Goal: Task Accomplishment & Management: Manage account settings

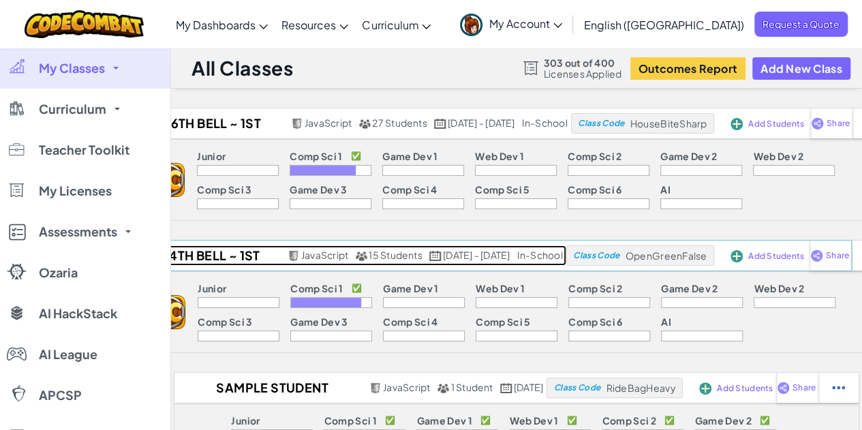
click at [202, 253] on h2 "4th Bell ~ 1st Sem 25-26" at bounding box center [212, 255] width 142 height 20
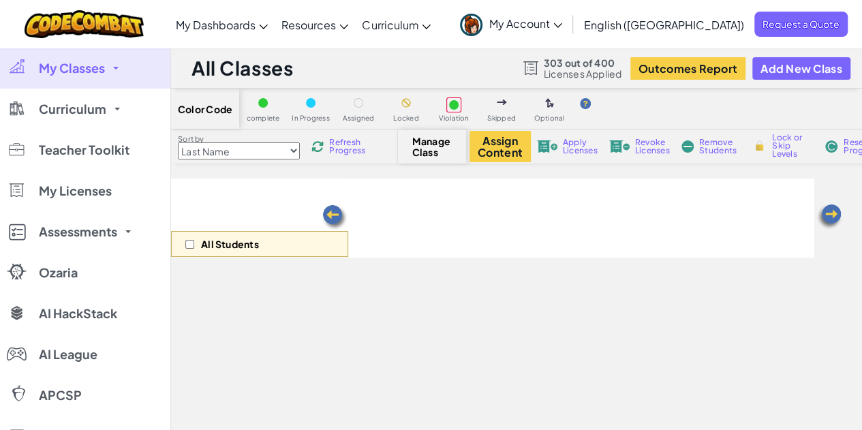
select select "560f1a9f22961295f9427742"
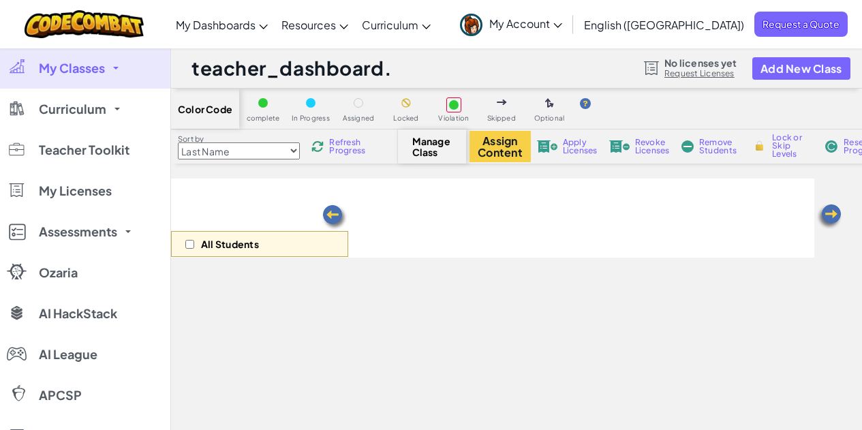
scroll to position [136, 0]
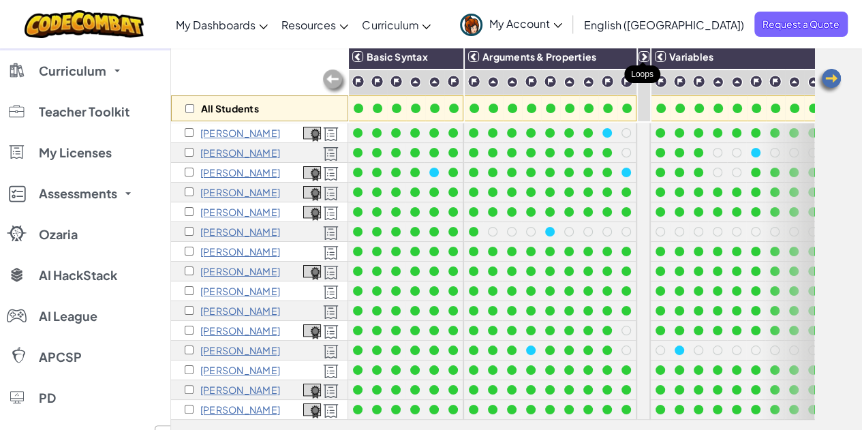
click at [642, 58] on icon at bounding box center [644, 57] width 10 height 10
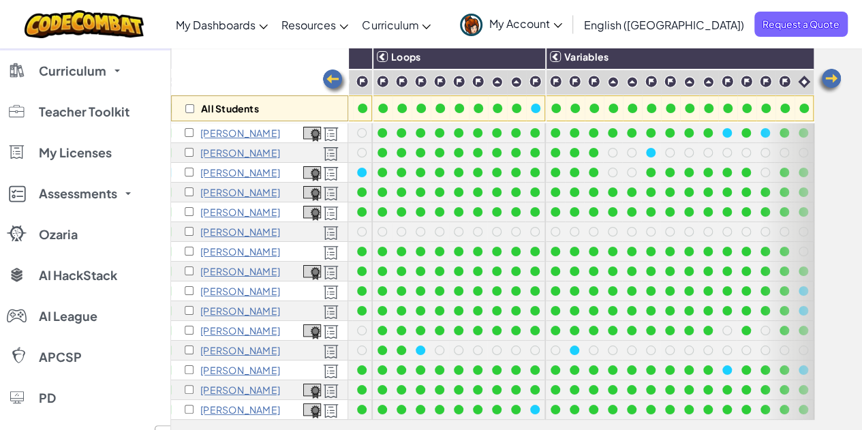
scroll to position [0, 275]
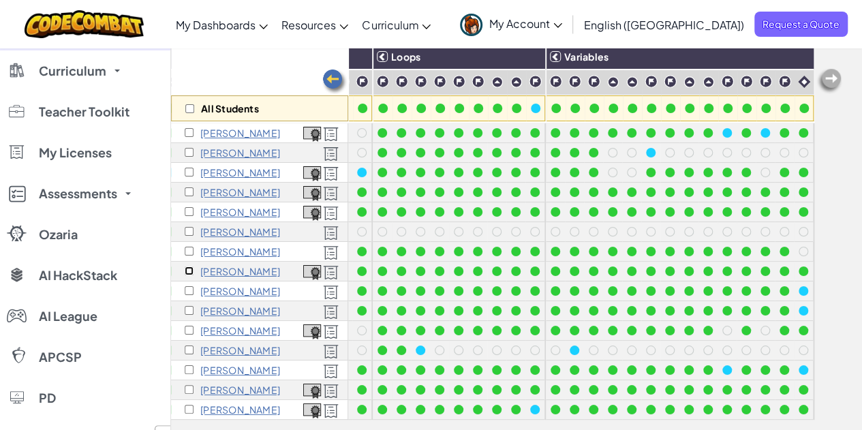
click at [187, 270] on input "checkbox" at bounding box center [189, 270] width 9 height 9
checkbox input "true"
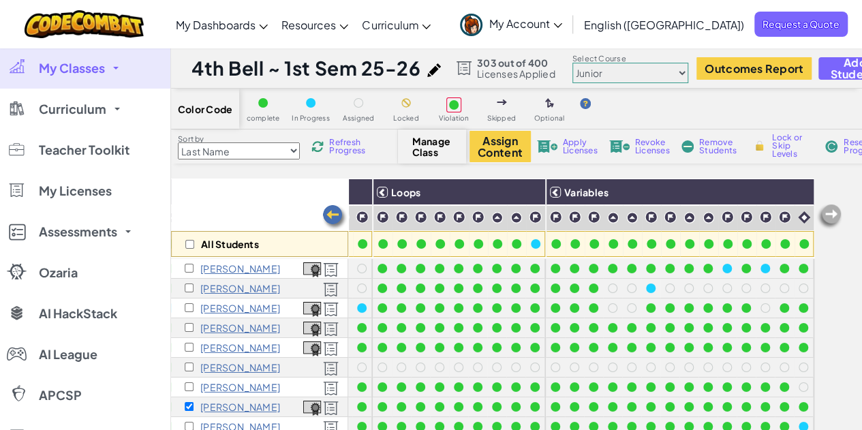
click at [664, 70] on select "Junior Introduction to Computer Science Game Development 1 Web Development 1 Co…" at bounding box center [630, 73] width 116 height 20
select select "5632661322961295f9428638"
click at [573, 63] on select "Junior Introduction to Computer Science Game Development 1 Web Development 1 Co…" at bounding box center [630, 73] width 116 height 20
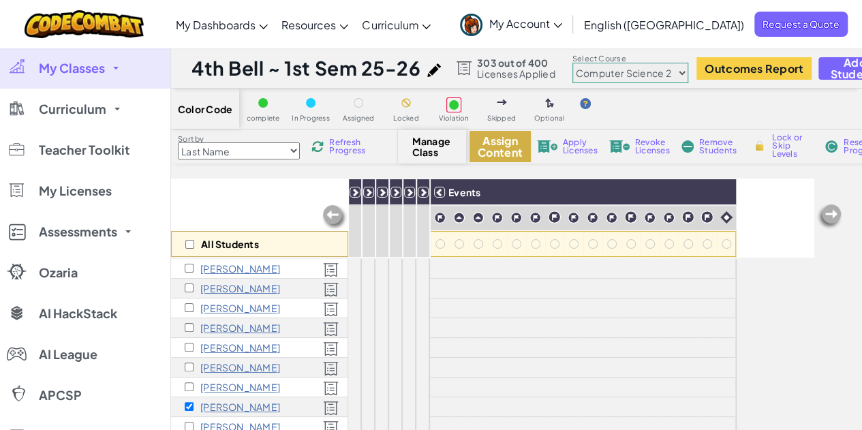
click at [487, 148] on button "Assign Content" at bounding box center [499, 146] width 61 height 31
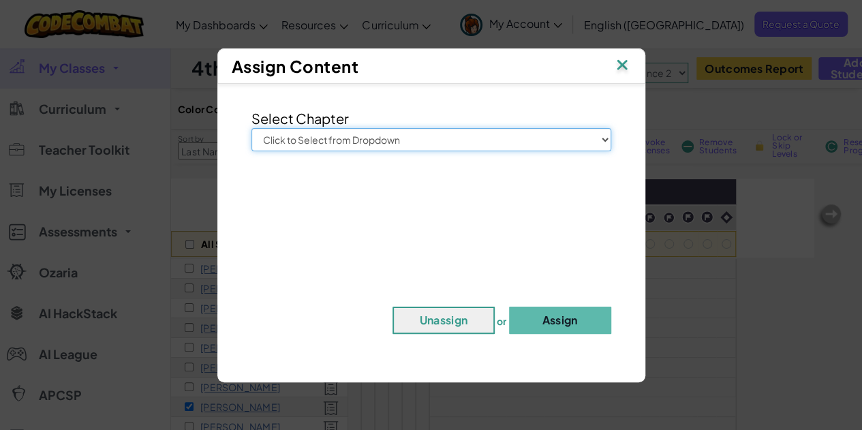
click at [315, 141] on select "Click to Select from Dropdown Junior Introduction to Computer Science Game Deve…" at bounding box center [431, 139] width 360 height 23
select select "Computer Science 2"
click at [251, 128] on select "Click to Select from Dropdown Junior Introduction to Computer Science Game Deve…" at bounding box center [431, 139] width 360 height 23
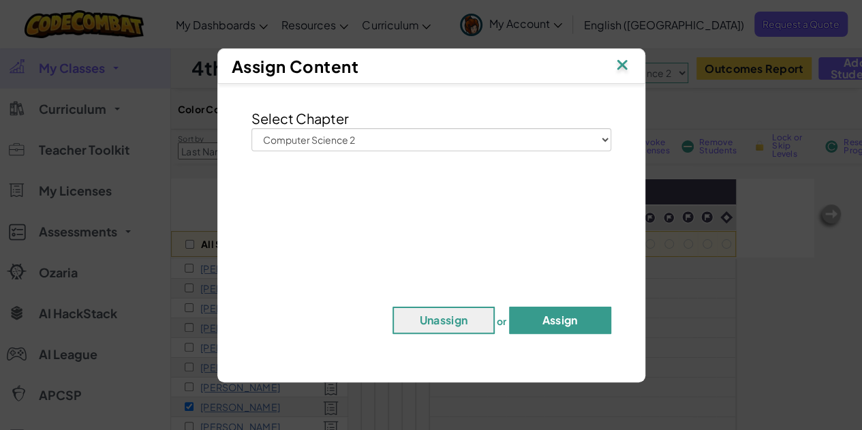
click at [568, 321] on button "Assign" at bounding box center [560, 320] width 102 height 27
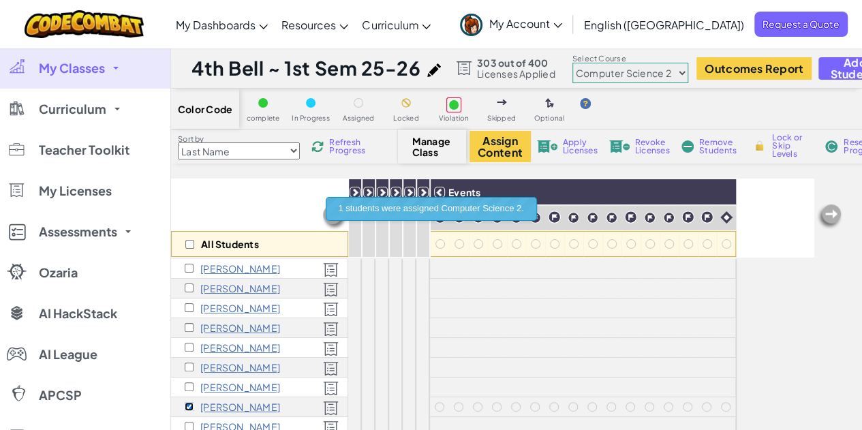
click at [186, 405] on input "checkbox" at bounding box center [189, 406] width 9 height 9
checkbox input "false"
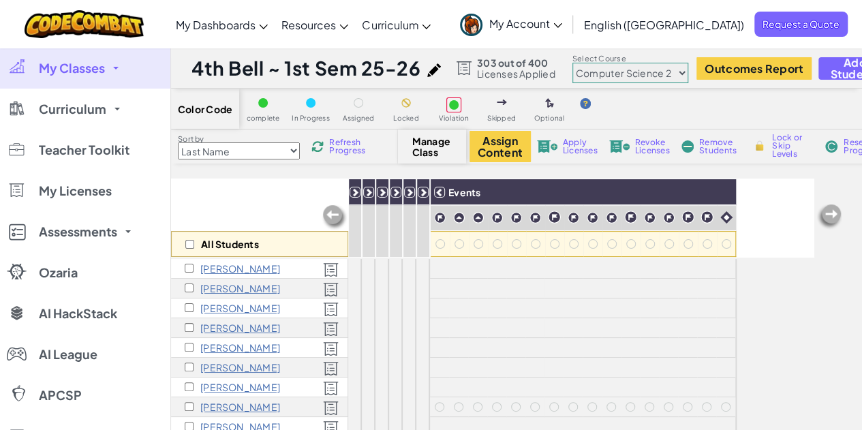
click at [645, 73] on select "Junior Introduction to Computer Science Game Development 1 Web Development 1 Co…" at bounding box center [630, 73] width 116 height 20
select select "560f1a9f22961295f9427742"
click at [573, 63] on select "Junior Introduction to Computer Science Game Development 1 Web Development 1 Co…" at bounding box center [630, 73] width 116 height 20
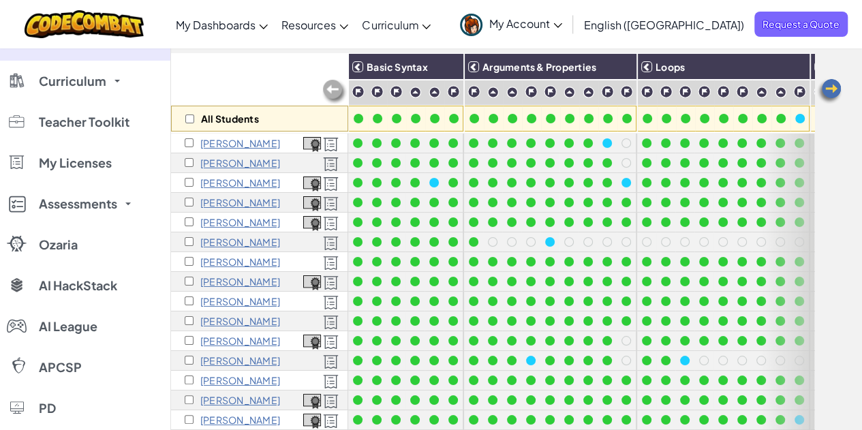
scroll to position [128, 0]
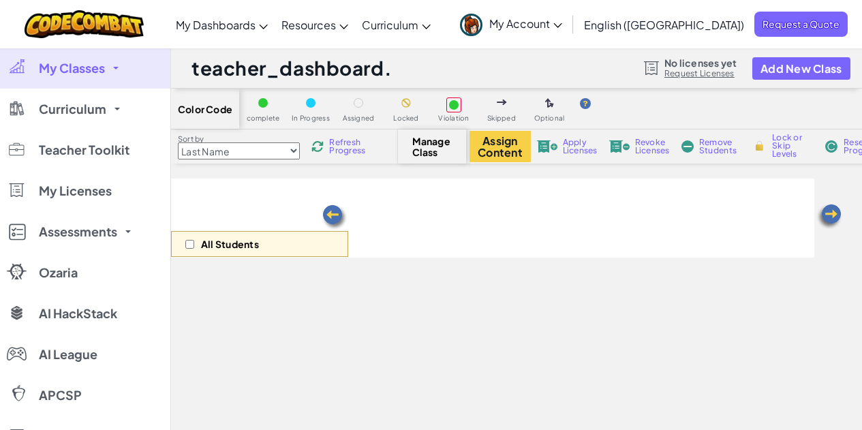
scroll to position [128, 0]
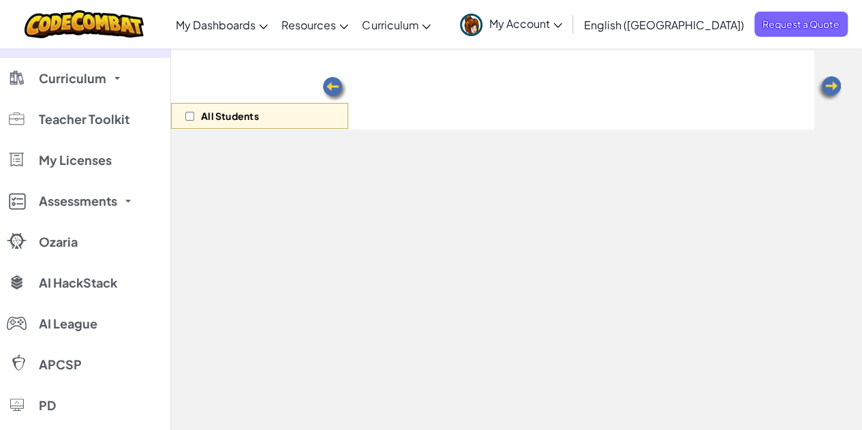
select select "560f1a9f22961295f9427742"
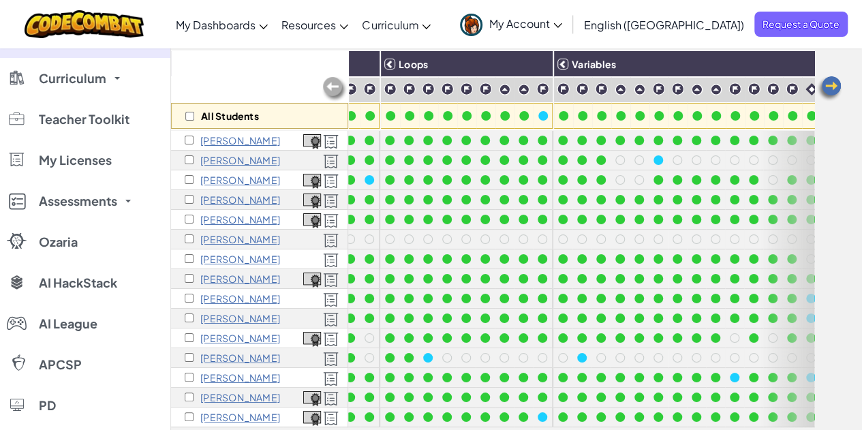
scroll to position [0, 275]
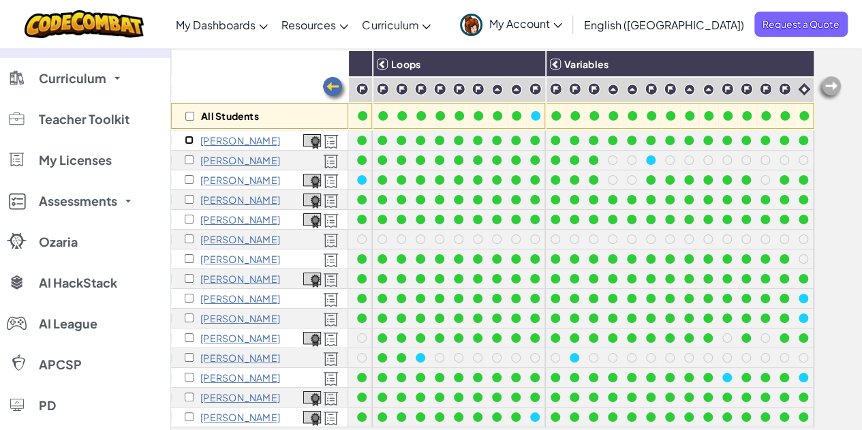
click at [189, 138] on input "checkbox" at bounding box center [189, 140] width 9 height 9
checkbox input "true"
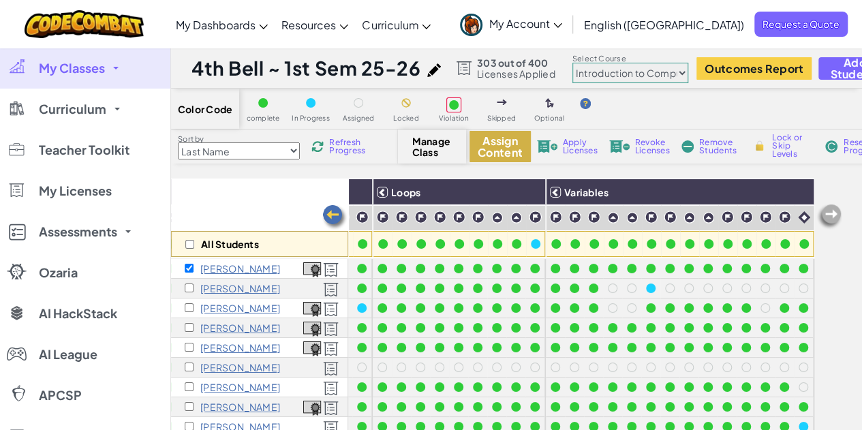
click at [504, 144] on button "Assign Content" at bounding box center [499, 146] width 61 height 31
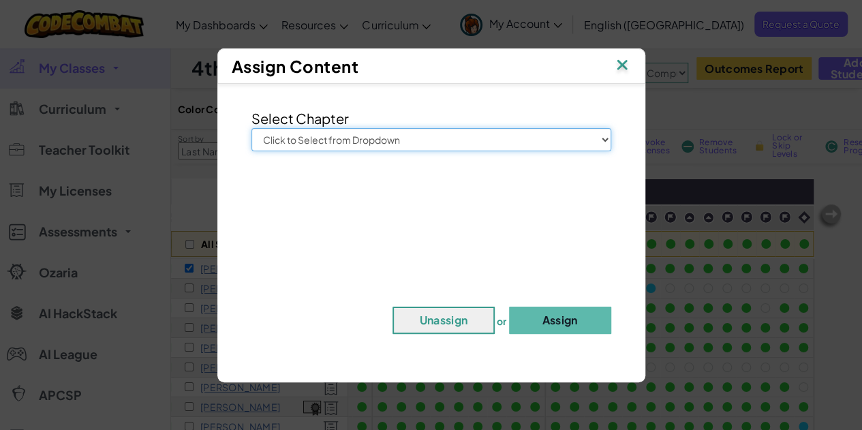
click at [444, 140] on select "Click to Select from Dropdown Junior Introduction to Computer Science Game Deve…" at bounding box center [431, 139] width 360 height 23
select select "Computer Science 2"
click at [251, 128] on select "Click to Select from Dropdown Junior Introduction to Computer Science Game Deve…" at bounding box center [431, 139] width 360 height 23
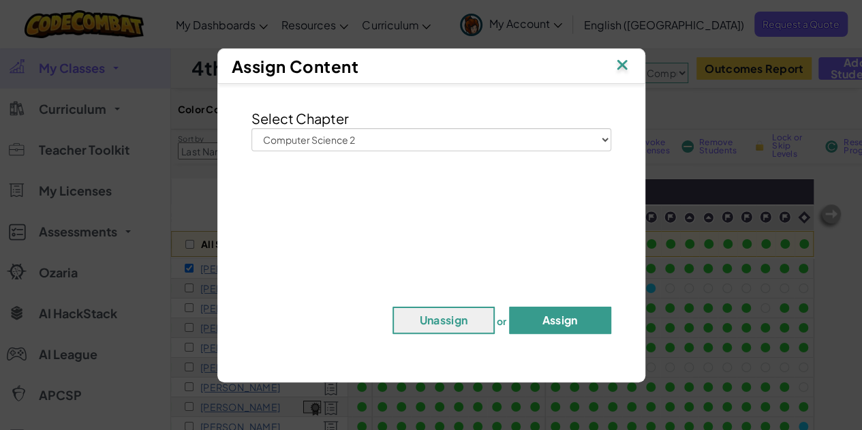
click at [574, 320] on button "Assign" at bounding box center [560, 320] width 102 height 27
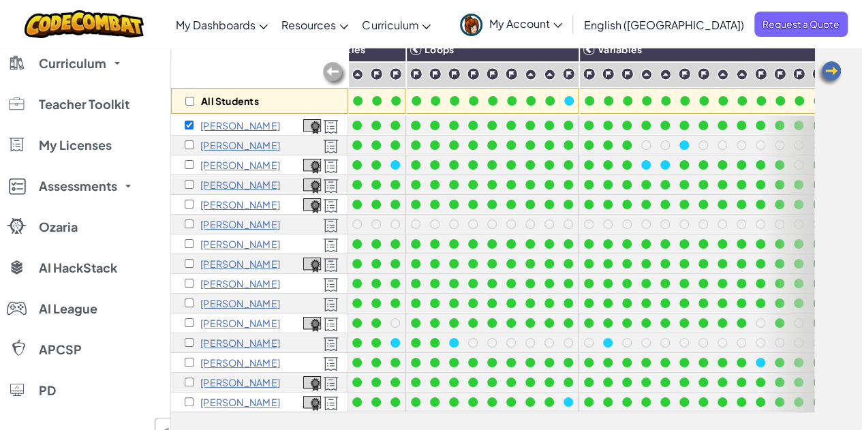
scroll to position [0, 275]
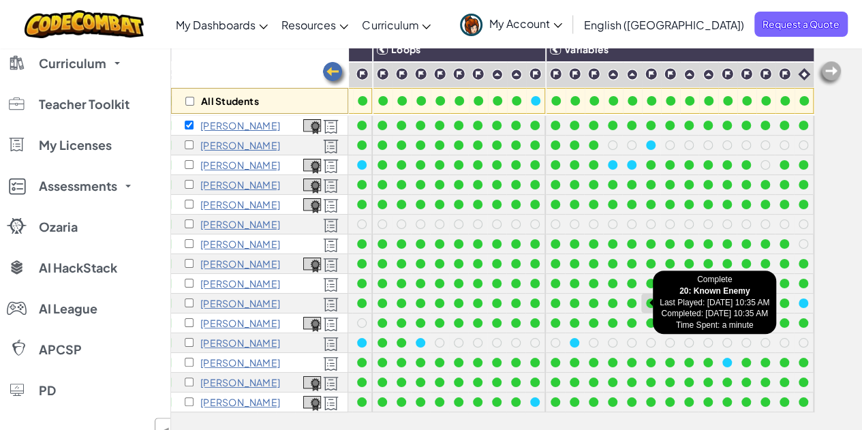
click at [646, 301] on div at bounding box center [651, 303] width 10 height 10
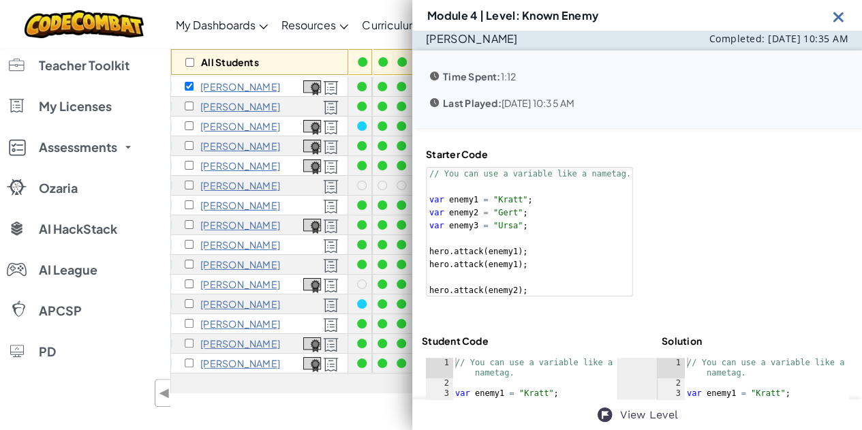
scroll to position [0, 0]
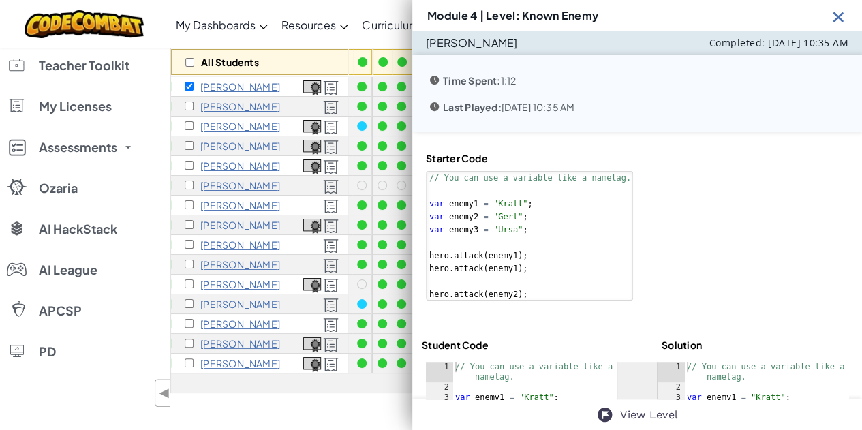
click at [844, 18] on img at bounding box center [838, 16] width 17 height 17
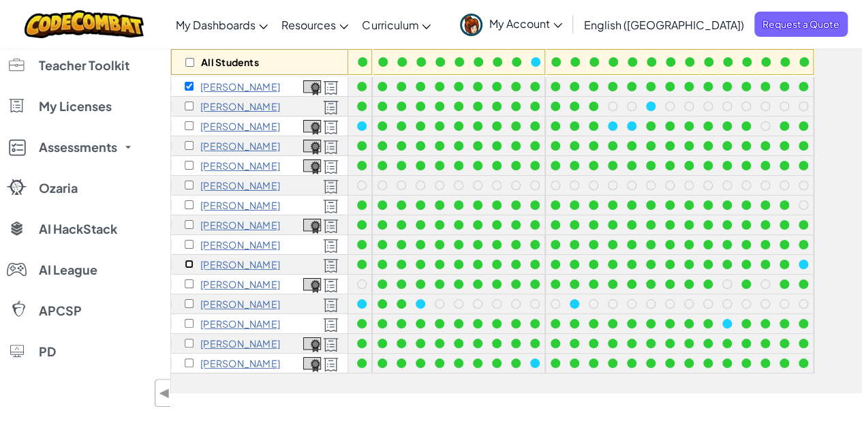
click at [188, 263] on input "checkbox" at bounding box center [189, 264] width 9 height 9
checkbox input "true"
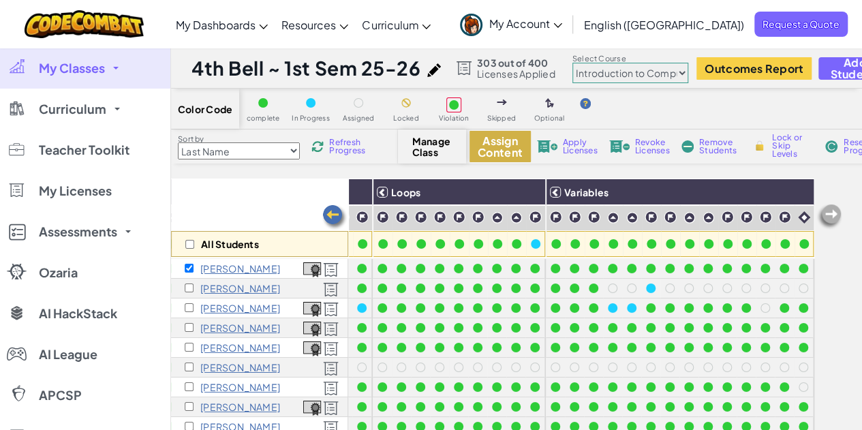
click at [514, 152] on button "Assign Content" at bounding box center [499, 146] width 61 height 31
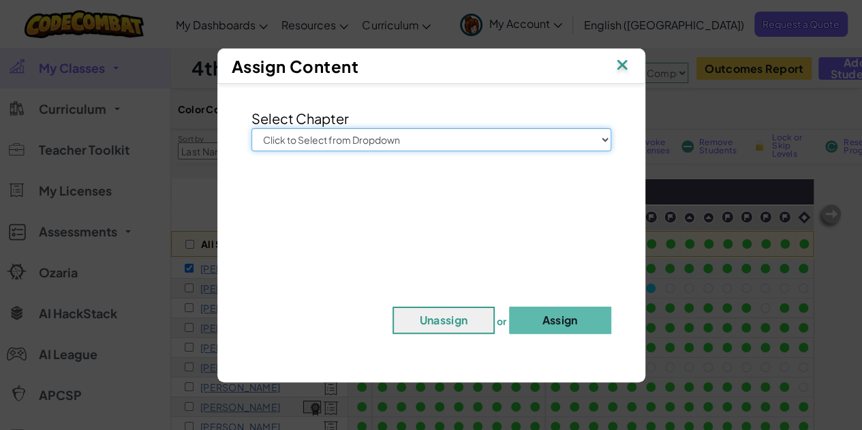
click at [506, 141] on select "Click to Select from Dropdown Junior Introduction to Computer Science Game Deve…" at bounding box center [431, 139] width 360 height 23
select select "Computer Science 2"
click at [251, 128] on select "Click to Select from Dropdown Junior Introduction to Computer Science Game Deve…" at bounding box center [431, 139] width 360 height 23
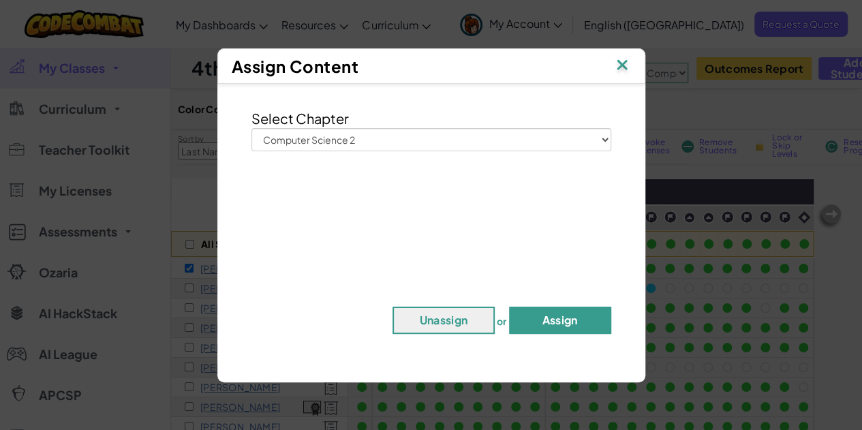
click at [536, 313] on button "Assign" at bounding box center [560, 320] width 102 height 27
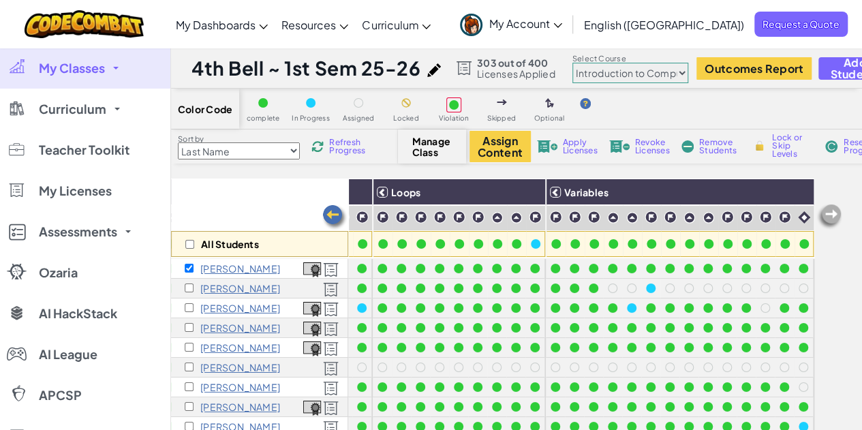
scroll to position [0, 275]
click at [189, 266] on input "checkbox" at bounding box center [189, 268] width 9 height 9
checkbox input "false"
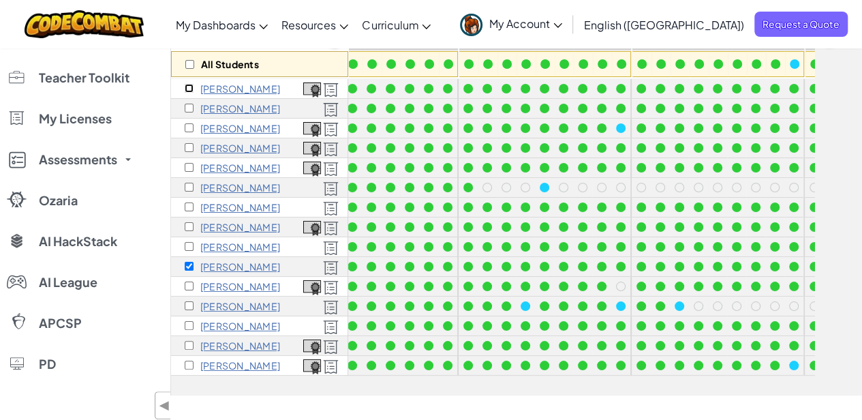
scroll to position [5, 0]
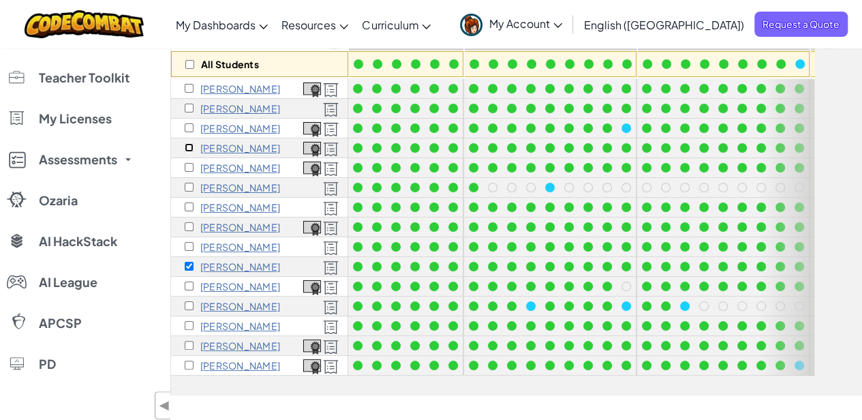
click at [187, 143] on input "checkbox" at bounding box center [189, 147] width 9 height 9
checkbox input "true"
click at [188, 262] on input "checkbox" at bounding box center [189, 266] width 9 height 9
checkbox input "false"
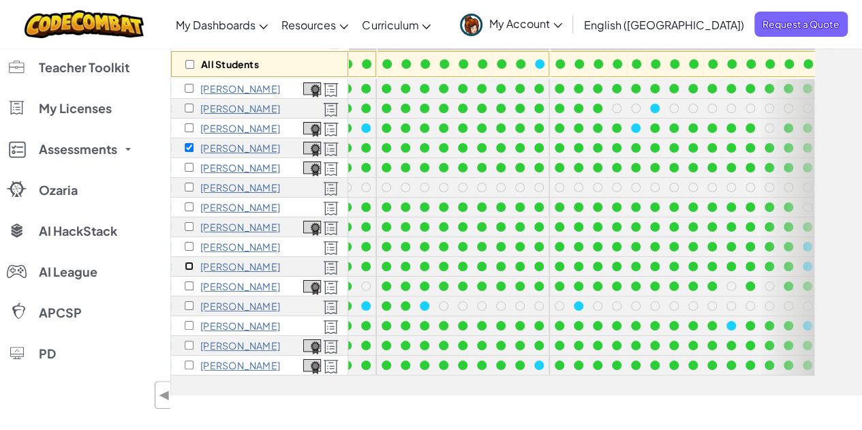
scroll to position [5, 275]
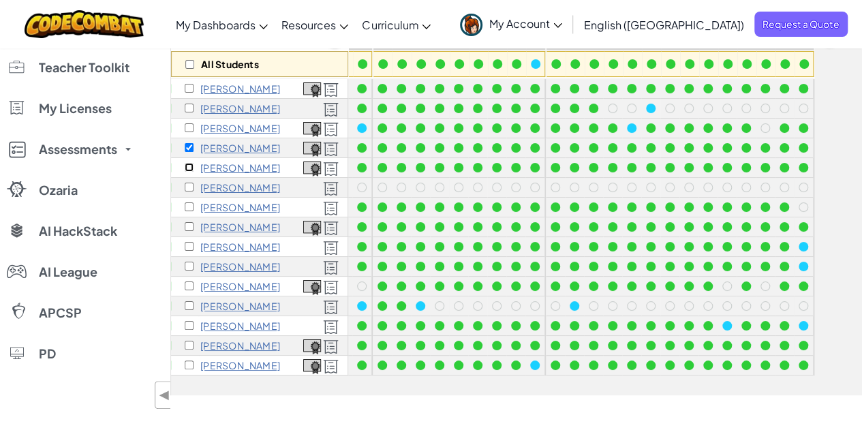
click at [190, 163] on input "checkbox" at bounding box center [189, 167] width 9 height 9
checkbox input "true"
click at [188, 242] on input "checkbox" at bounding box center [189, 246] width 9 height 9
checkbox input "true"
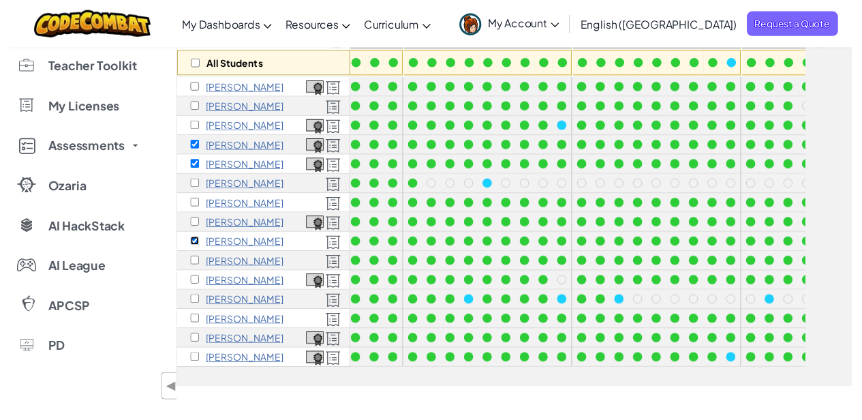
scroll to position [5, 0]
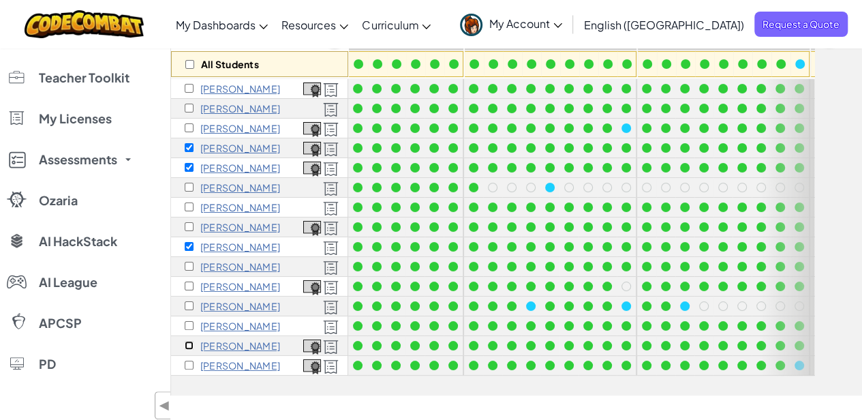
click at [189, 341] on input "checkbox" at bounding box center [189, 345] width 9 height 9
checkbox input "true"
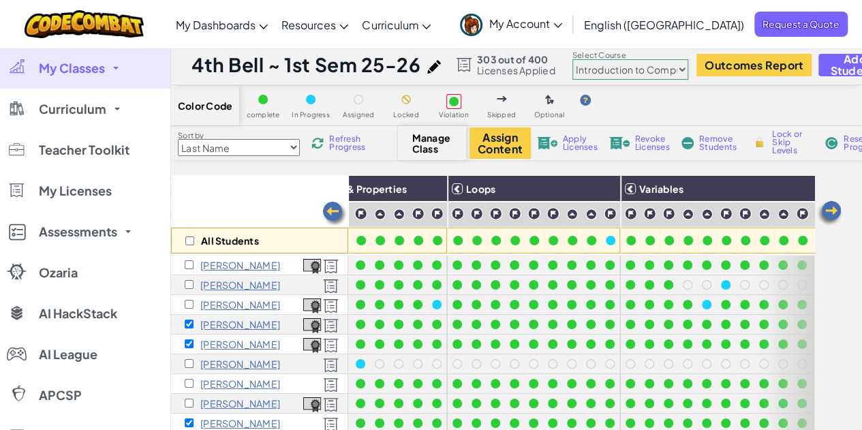
scroll to position [0, 0]
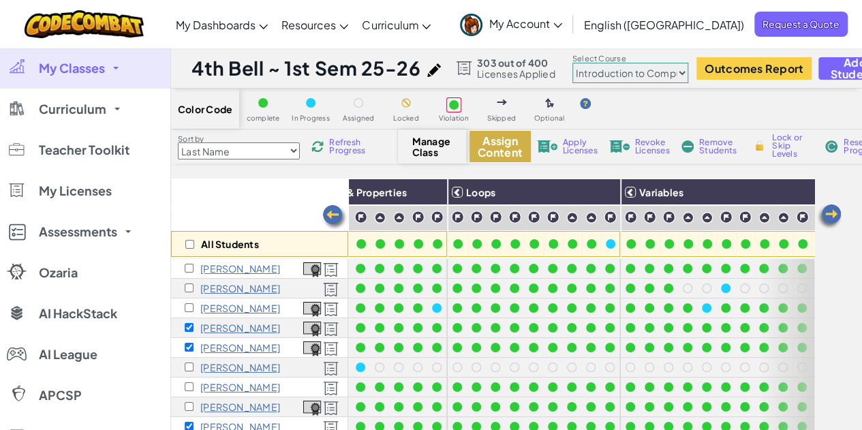
click at [502, 145] on button "Assign Content" at bounding box center [499, 146] width 61 height 31
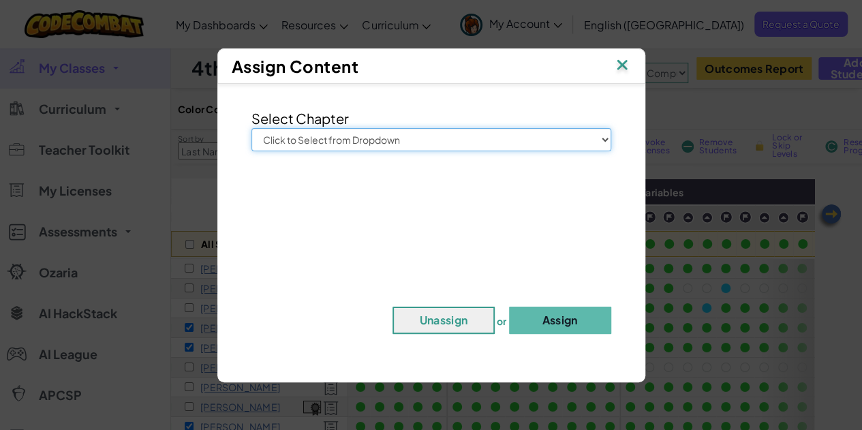
click at [434, 137] on select "Click to Select from Dropdown Junior Introduction to Computer Science Game Deve…" at bounding box center [431, 139] width 360 height 23
select select "Computer Science 2"
click at [251, 128] on select "Click to Select from Dropdown Junior Introduction to Computer Science Game Deve…" at bounding box center [431, 139] width 360 height 23
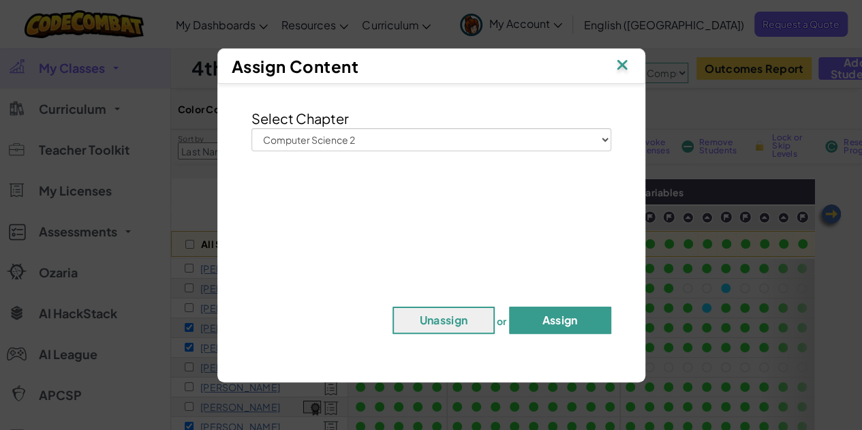
click at [541, 311] on button "Assign" at bounding box center [560, 320] width 102 height 27
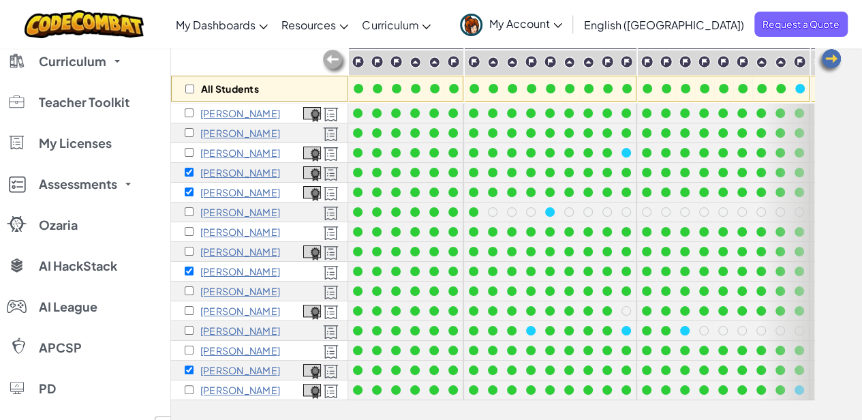
scroll to position [154, 0]
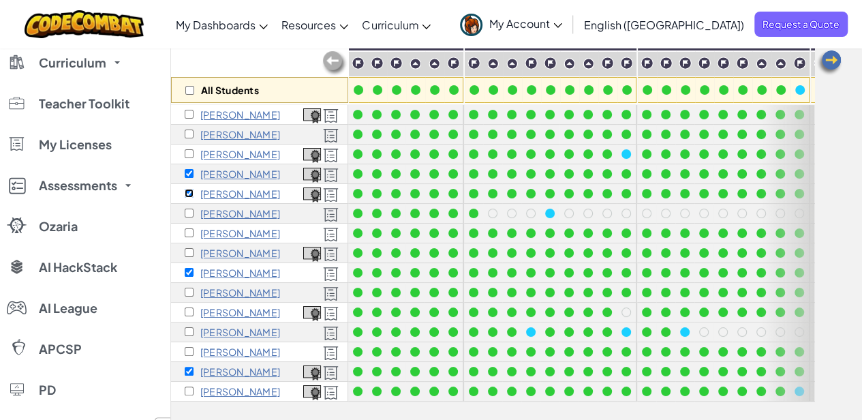
click at [190, 189] on input "checkbox" at bounding box center [189, 193] width 9 height 9
checkbox input "false"
click at [189, 169] on input "checkbox" at bounding box center [189, 173] width 9 height 9
checkbox input "false"
click at [191, 268] on input "checkbox" at bounding box center [189, 272] width 9 height 9
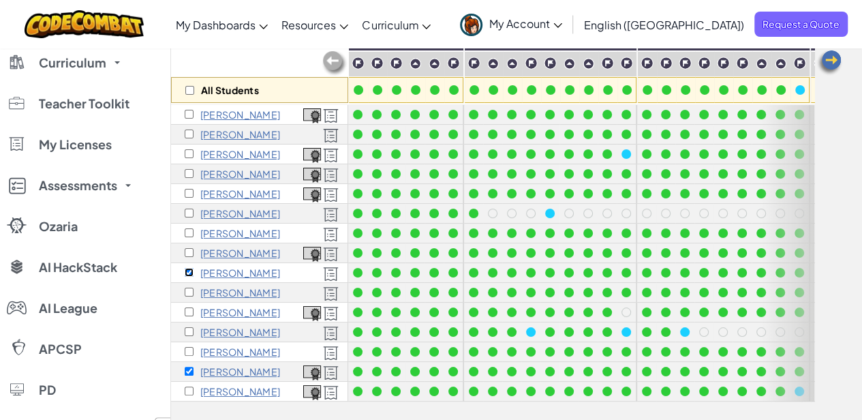
checkbox input "false"
click at [188, 367] on input "checkbox" at bounding box center [189, 371] width 9 height 9
checkbox input "false"
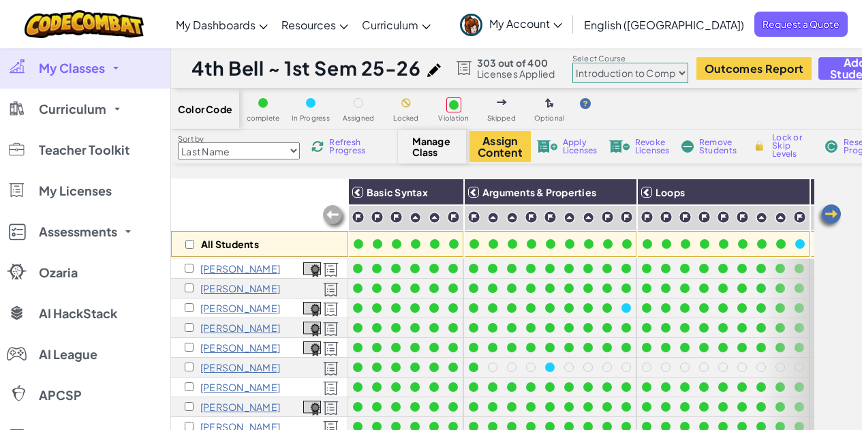
select select "560f1a9f22961295f9427742"
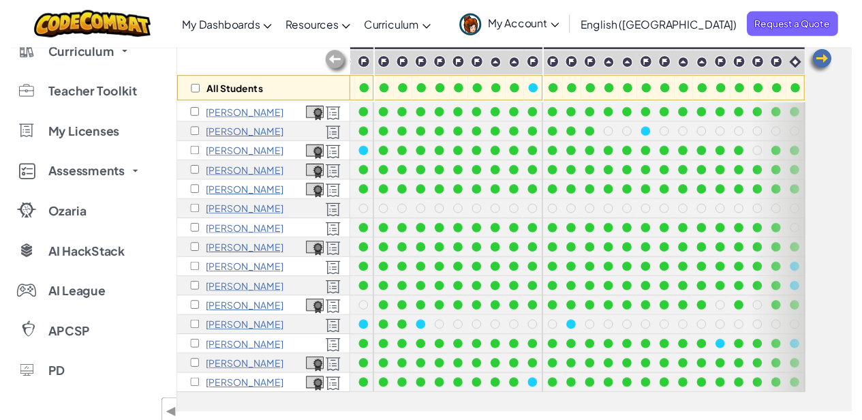
scroll to position [0, 275]
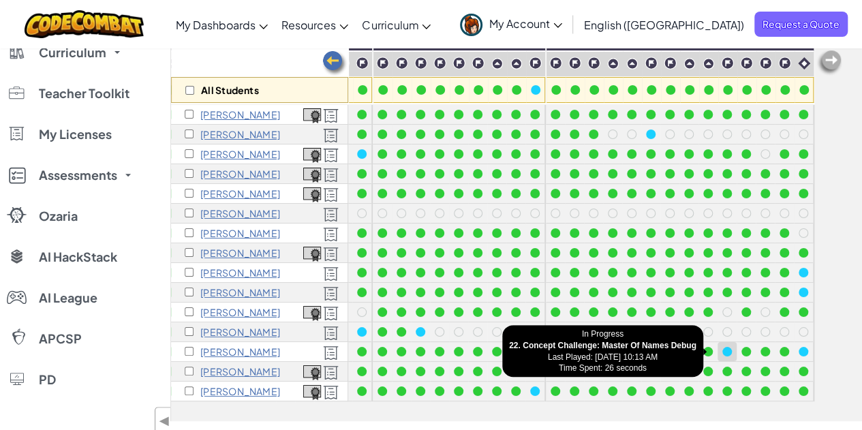
click at [722, 348] on div at bounding box center [727, 352] width 10 height 10
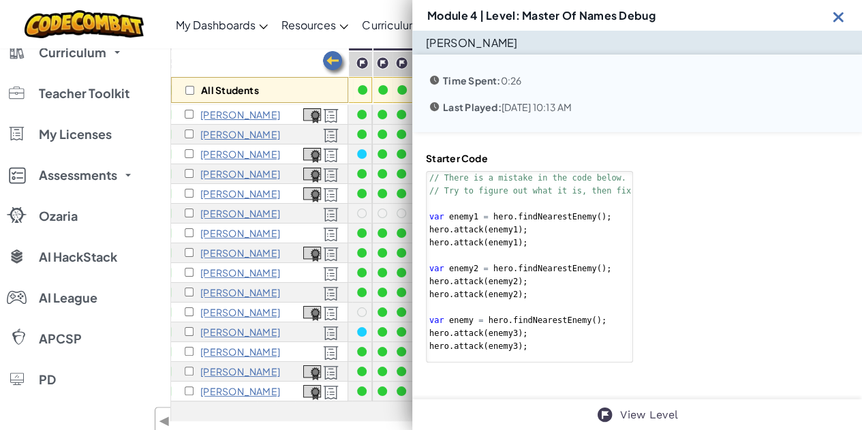
click at [238, 350] on p "[PERSON_NAME]" at bounding box center [240, 351] width 80 height 11
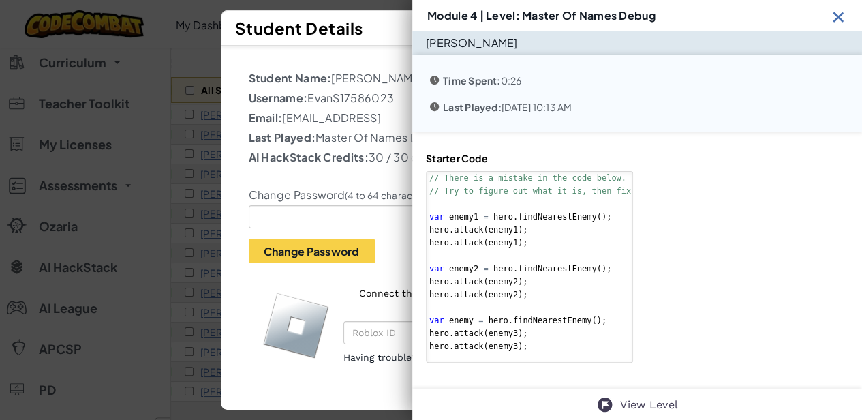
click at [311, 29] on span "Student Details" at bounding box center [299, 28] width 128 height 20
click at [838, 8] on img at bounding box center [838, 16] width 17 height 17
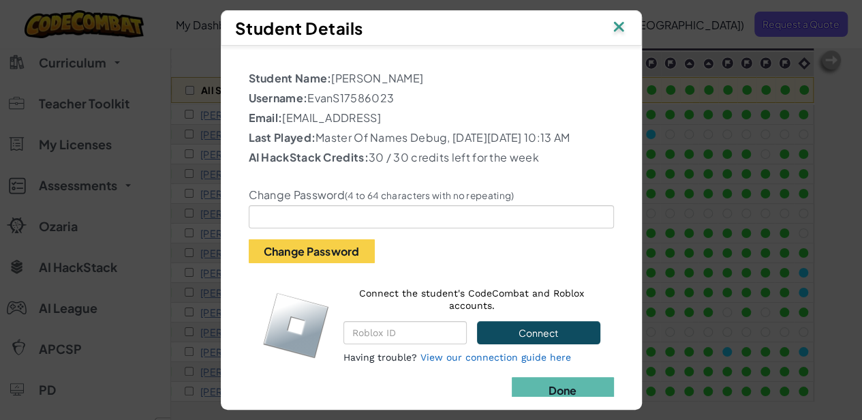
click at [628, 18] on img at bounding box center [619, 28] width 18 height 20
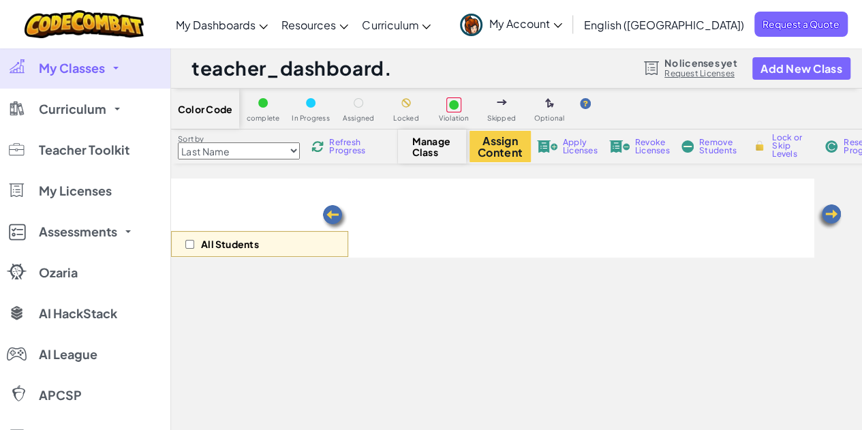
scroll to position [154, 0]
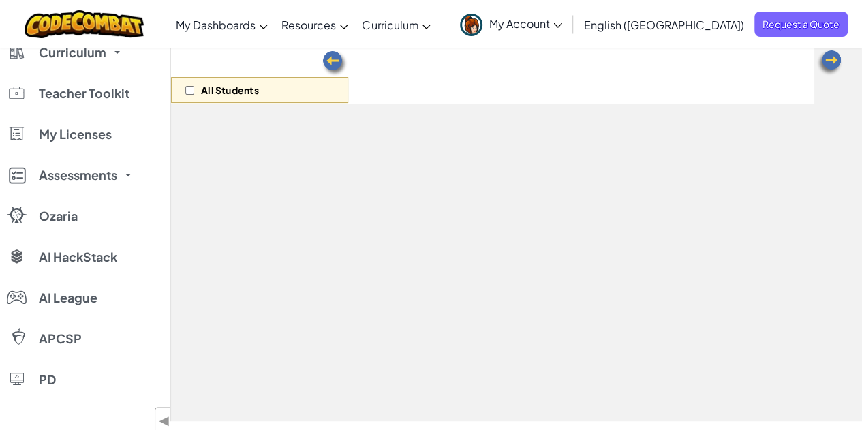
select select "560f1a9f22961295f9427742"
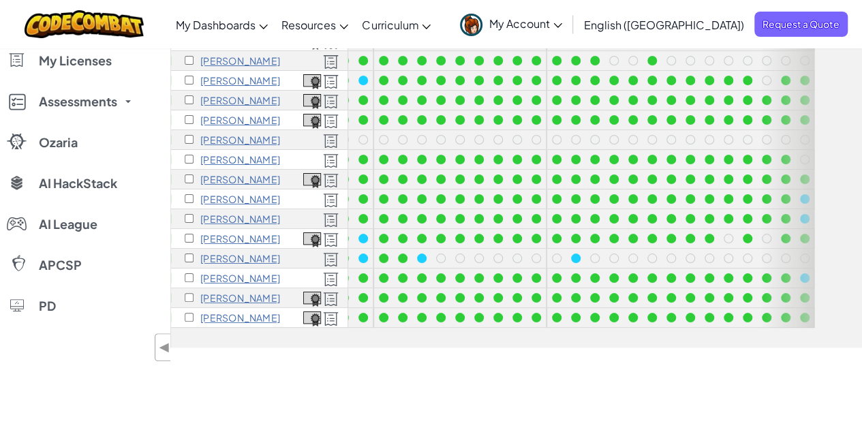
scroll to position [0, 275]
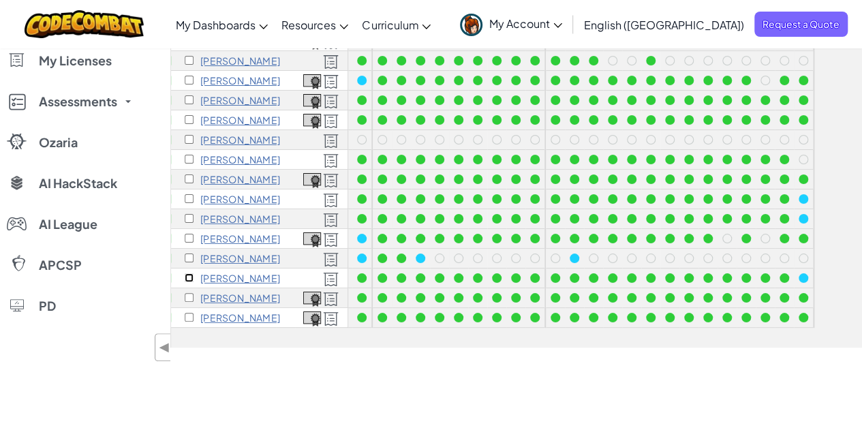
click at [189, 277] on input "checkbox" at bounding box center [189, 277] width 9 height 9
checkbox input "true"
click at [189, 314] on input "checkbox" at bounding box center [189, 317] width 9 height 9
checkbox input "true"
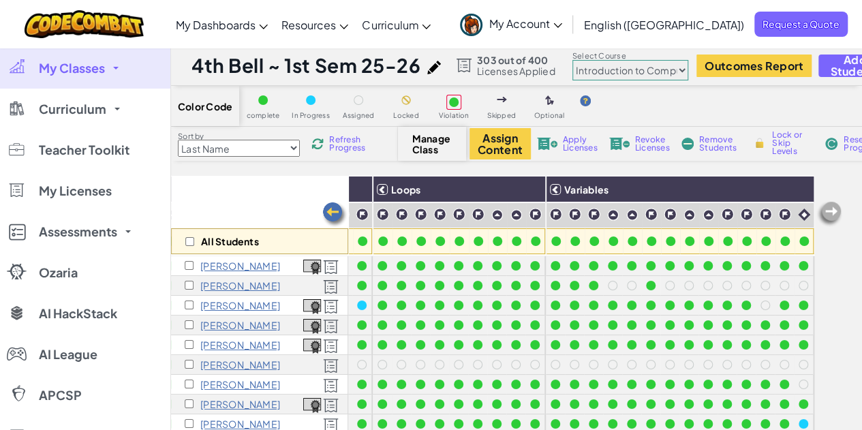
scroll to position [0, 0]
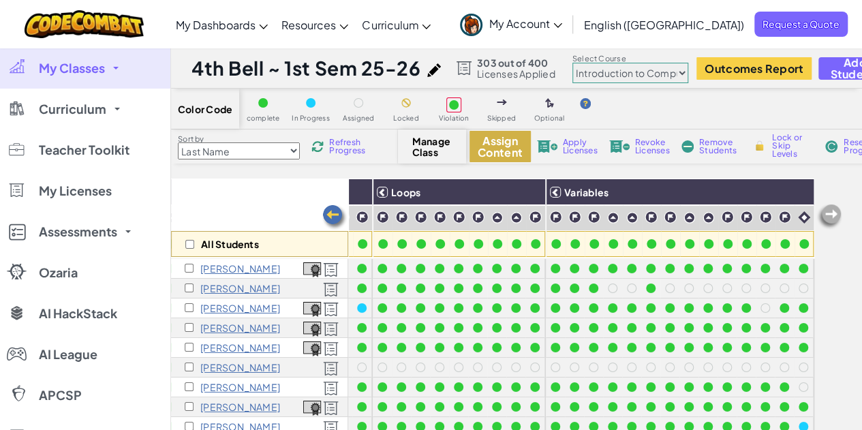
click at [485, 145] on button "Assign Content" at bounding box center [499, 146] width 61 height 31
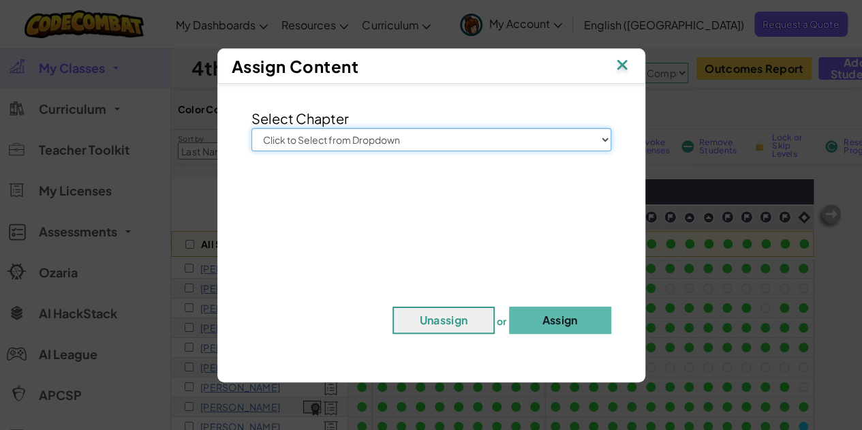
click at [433, 138] on select "Click to Select from Dropdown Junior Introduction to Computer Science Game Deve…" at bounding box center [431, 139] width 360 height 23
select select "Computer Science 2"
click at [251, 128] on select "Click to Select from Dropdown Junior Introduction to Computer Science Game Deve…" at bounding box center [431, 139] width 360 height 23
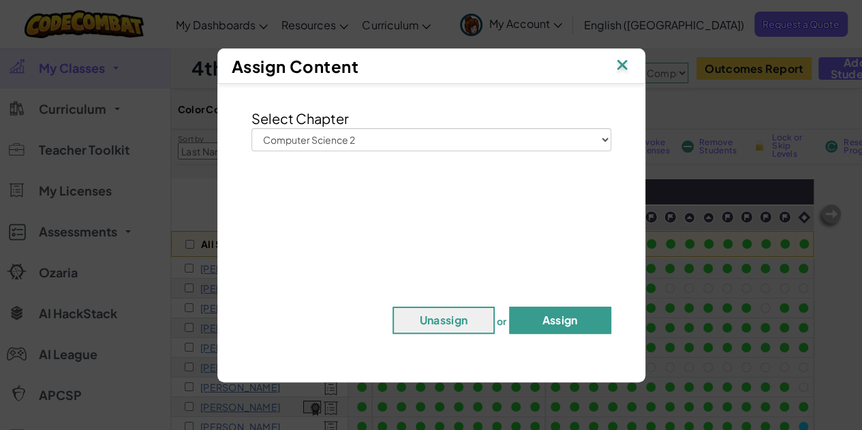
click at [560, 311] on button "Assign" at bounding box center [560, 320] width 102 height 27
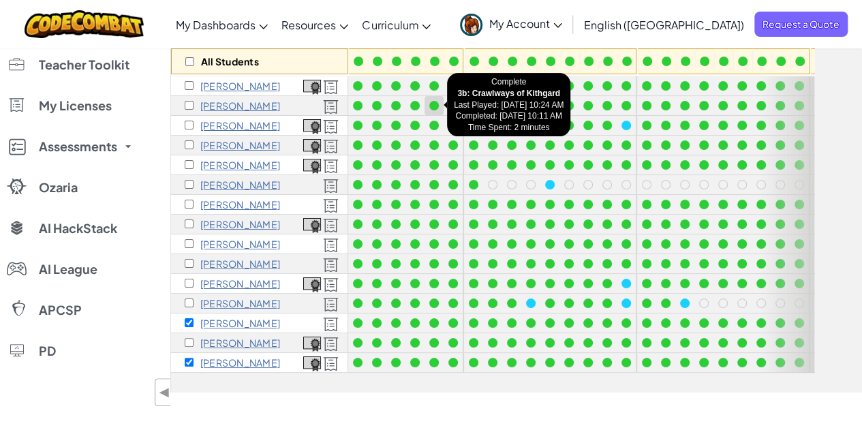
click at [435, 104] on div at bounding box center [434, 106] width 10 height 10
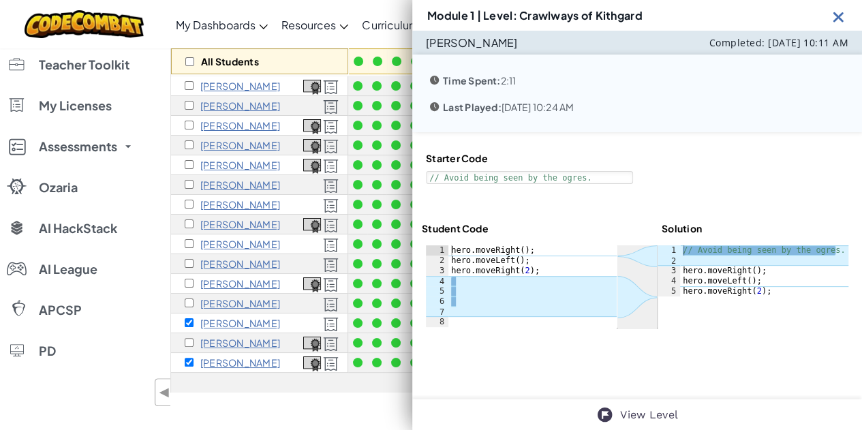
click at [834, 16] on img at bounding box center [838, 16] width 17 height 17
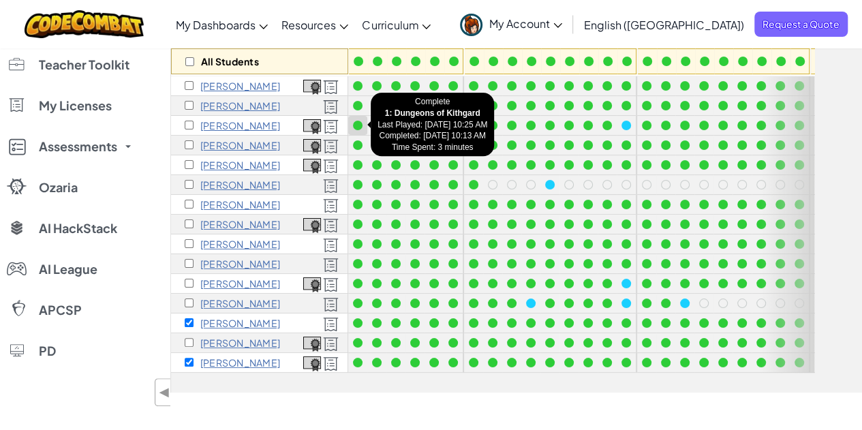
click at [358, 124] on div at bounding box center [358, 126] width 10 height 10
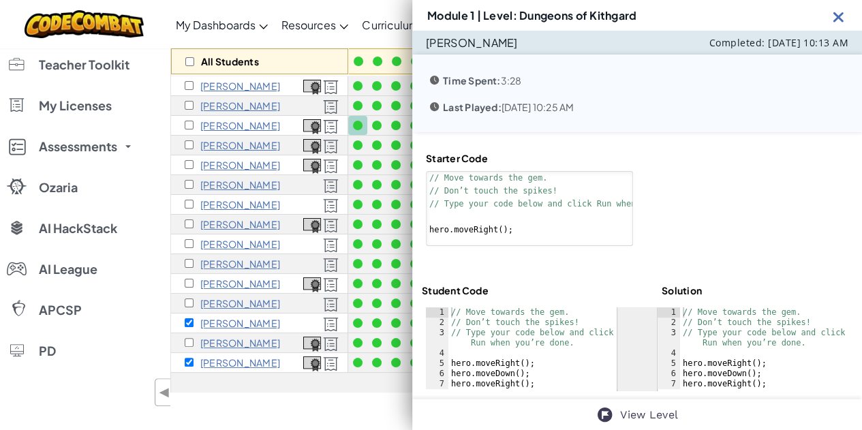
click at [838, 20] on img at bounding box center [838, 16] width 17 height 17
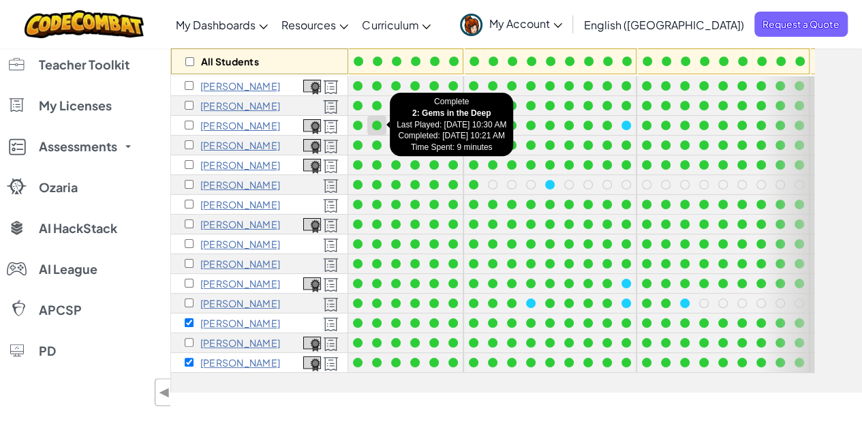
click at [375, 127] on div at bounding box center [377, 126] width 10 height 10
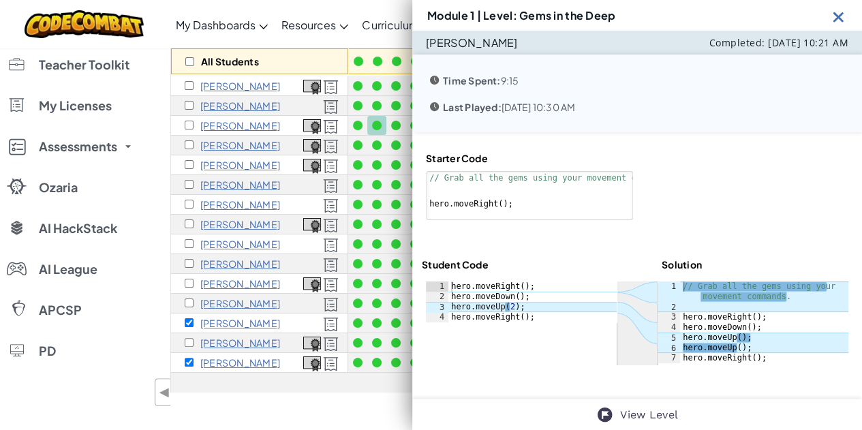
click at [840, 20] on img at bounding box center [838, 16] width 17 height 17
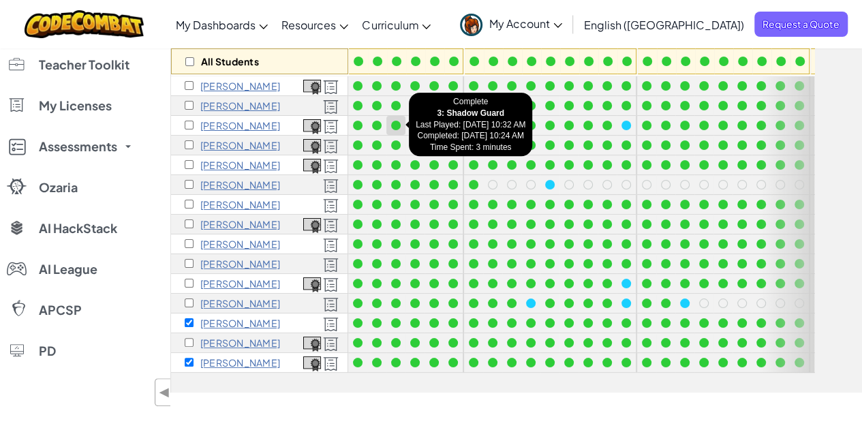
click at [401, 125] on div at bounding box center [395, 125] width 15 height 15
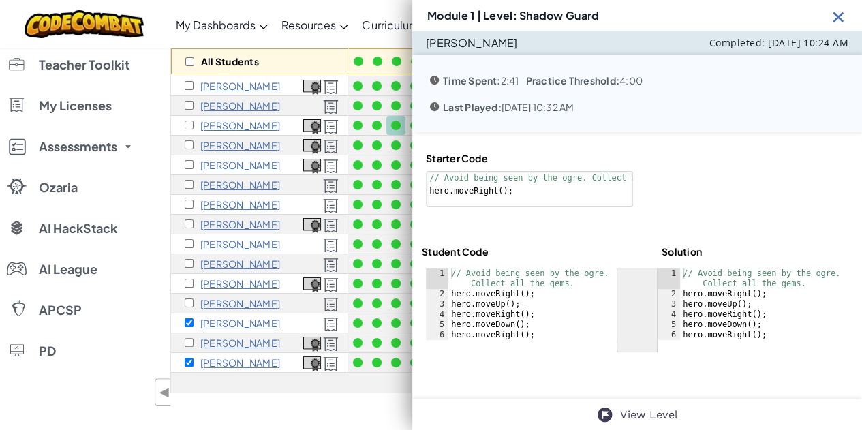
click at [834, 17] on img at bounding box center [838, 16] width 17 height 17
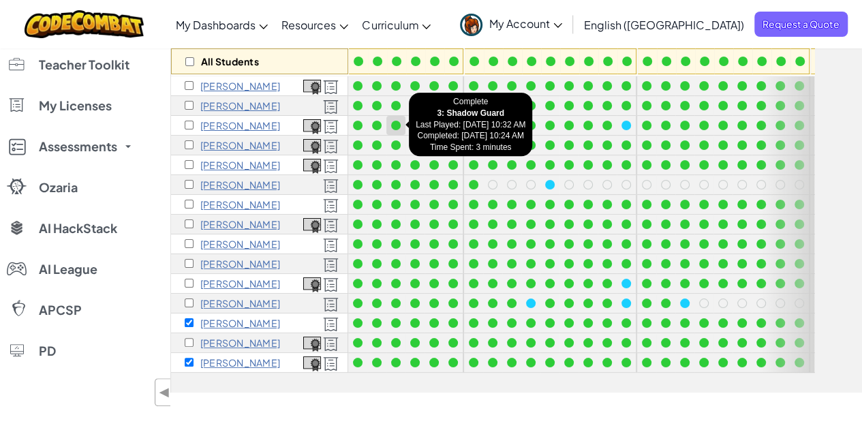
click at [395, 125] on div at bounding box center [396, 126] width 10 height 10
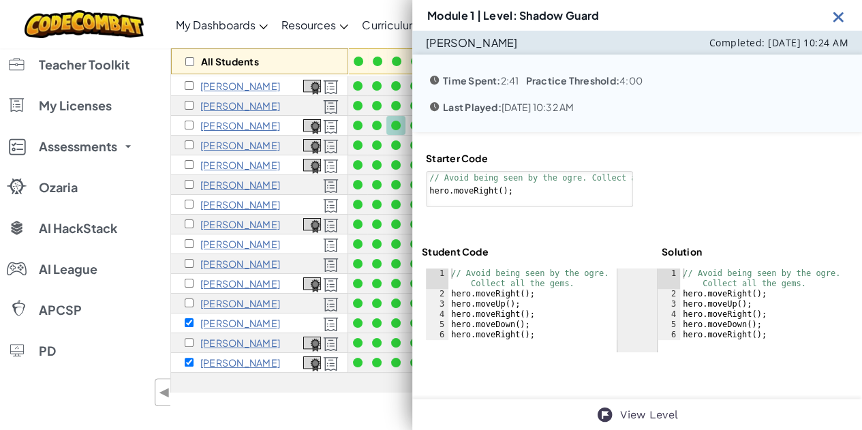
click at [838, 16] on img at bounding box center [838, 16] width 17 height 17
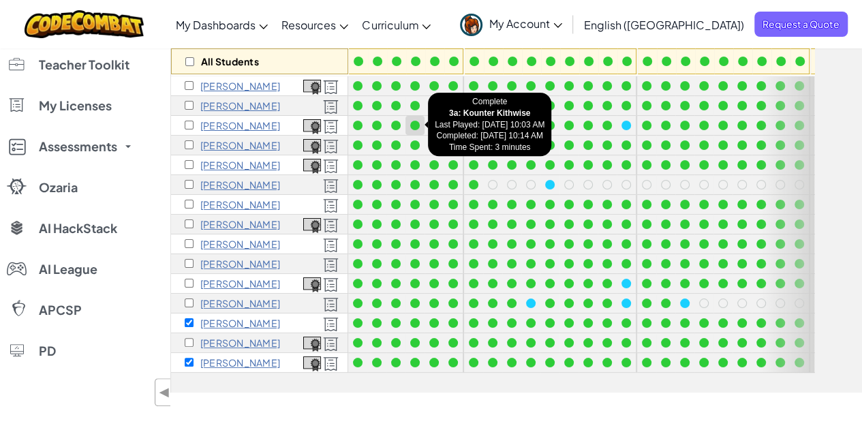
click at [416, 121] on div at bounding box center [415, 126] width 10 height 10
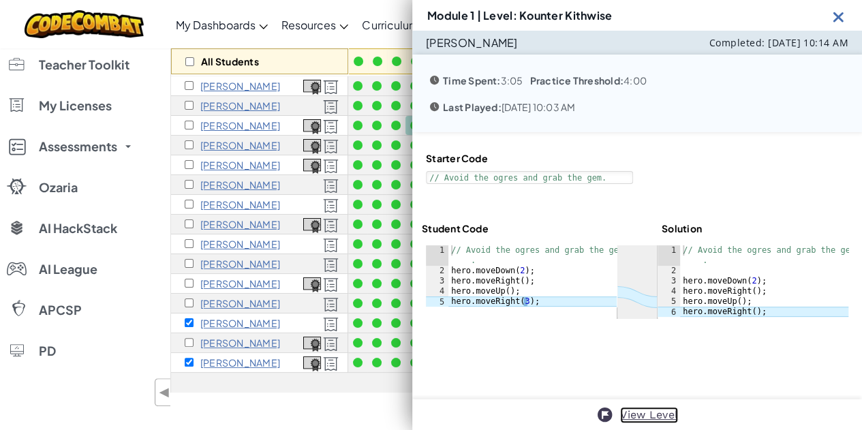
click at [655, 418] on link "View Level" at bounding box center [649, 415] width 58 height 16
click at [839, 16] on img at bounding box center [838, 16] width 17 height 17
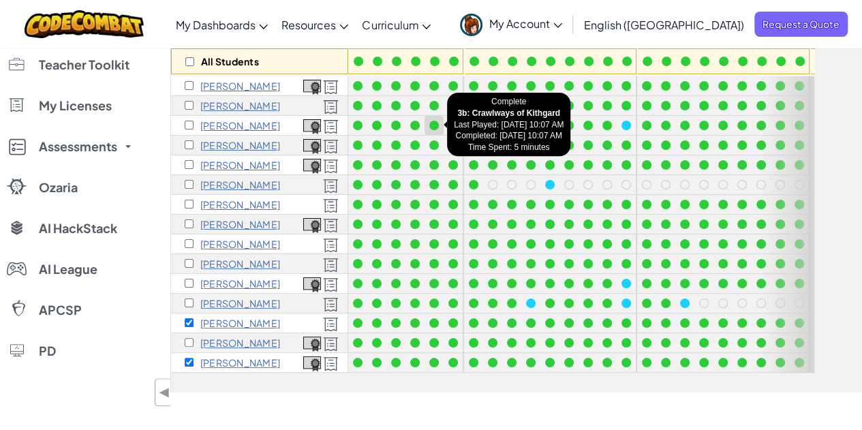
click at [433, 123] on div at bounding box center [434, 126] width 10 height 10
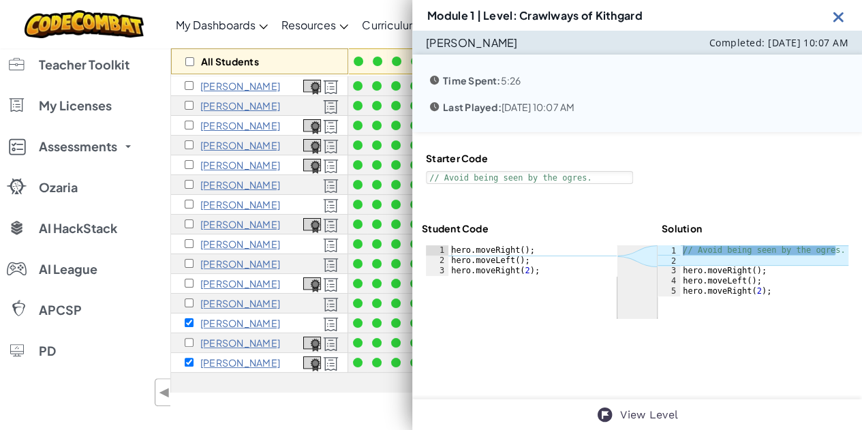
click at [841, 20] on img at bounding box center [838, 16] width 17 height 17
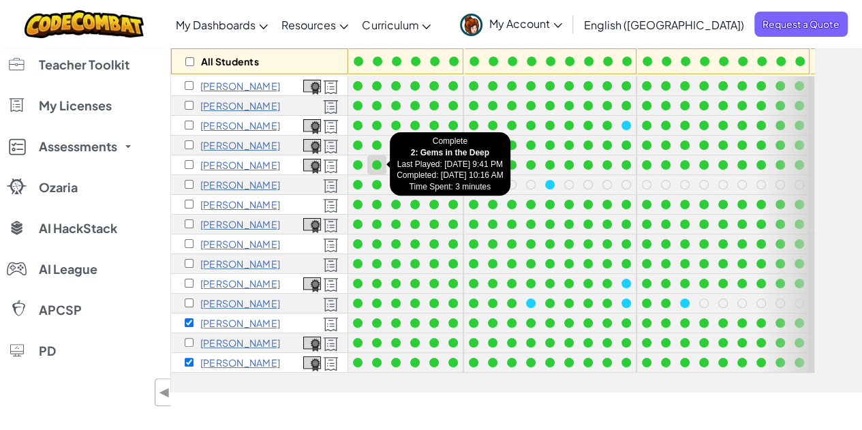
click at [373, 161] on div at bounding box center [377, 165] width 10 height 10
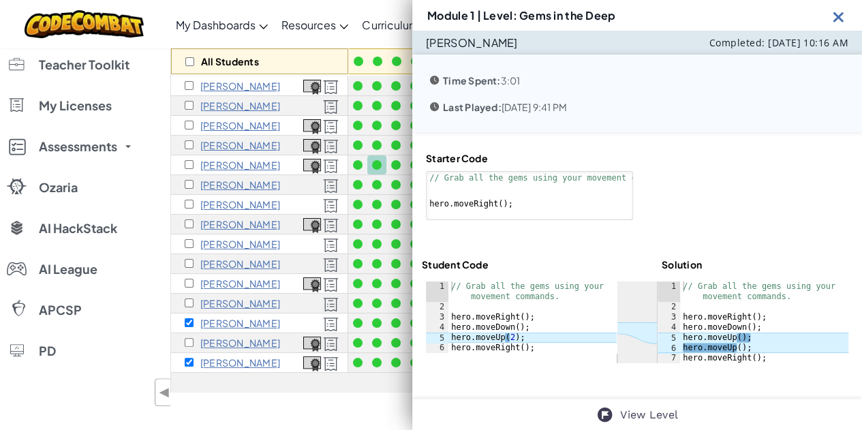
click at [837, 17] on img at bounding box center [838, 16] width 17 height 17
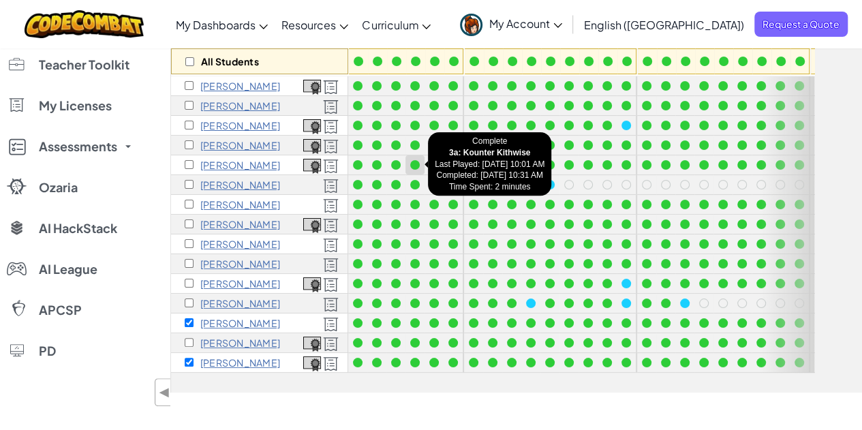
click at [416, 162] on div at bounding box center [415, 165] width 10 height 10
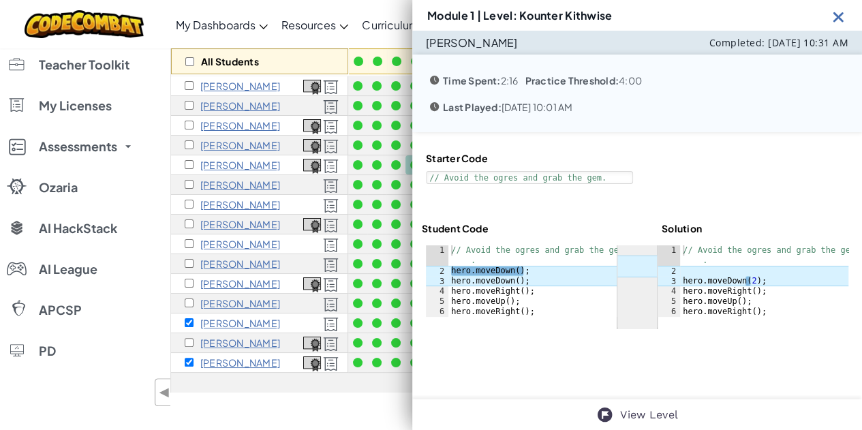
click at [835, 17] on img at bounding box center [838, 16] width 17 height 17
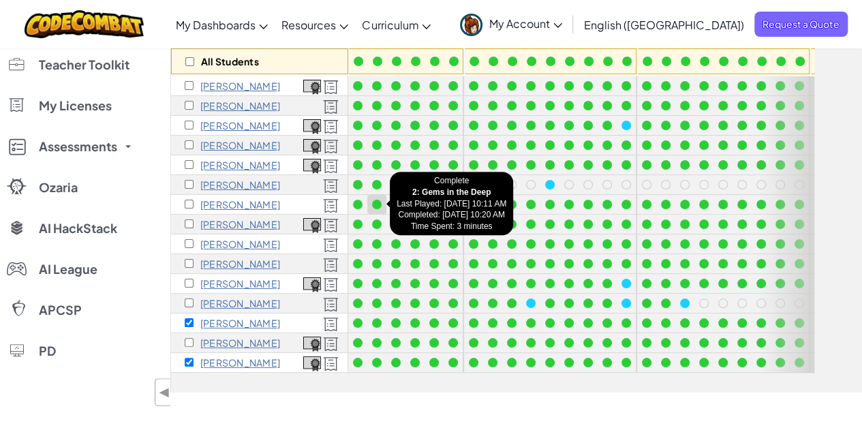
click at [379, 202] on div at bounding box center [377, 205] width 10 height 10
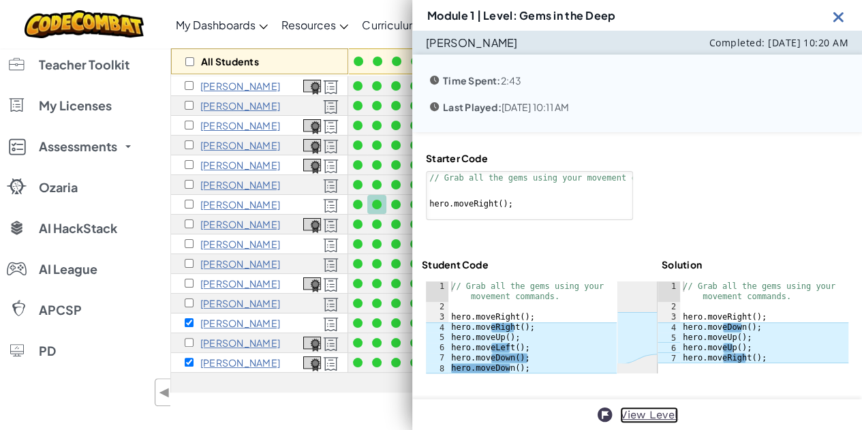
click at [647, 413] on link "View Level" at bounding box center [649, 415] width 58 height 16
click at [840, 20] on img at bounding box center [838, 16] width 17 height 17
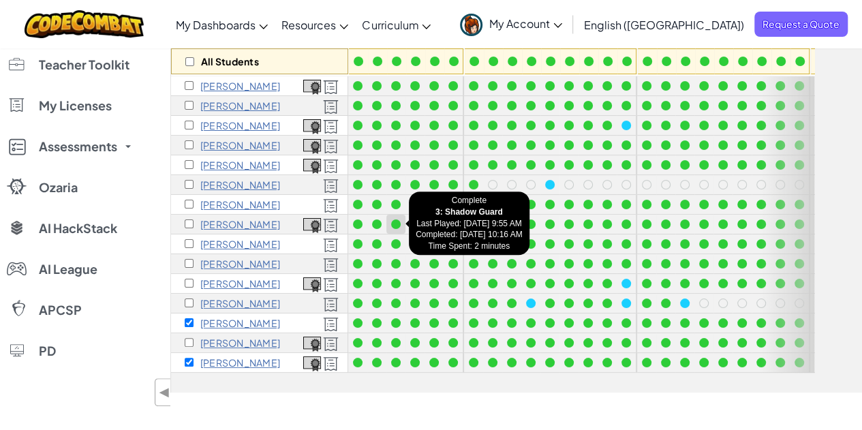
click at [396, 226] on div at bounding box center [396, 224] width 10 height 10
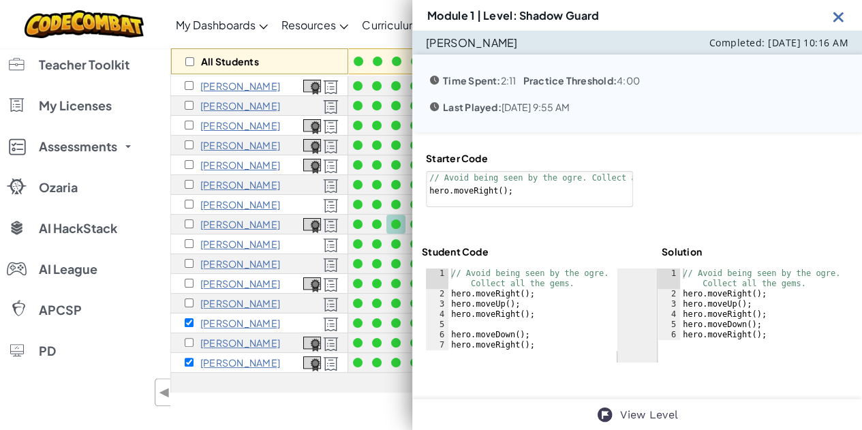
click at [836, 14] on img at bounding box center [838, 16] width 17 height 17
